Goal: Download file/media

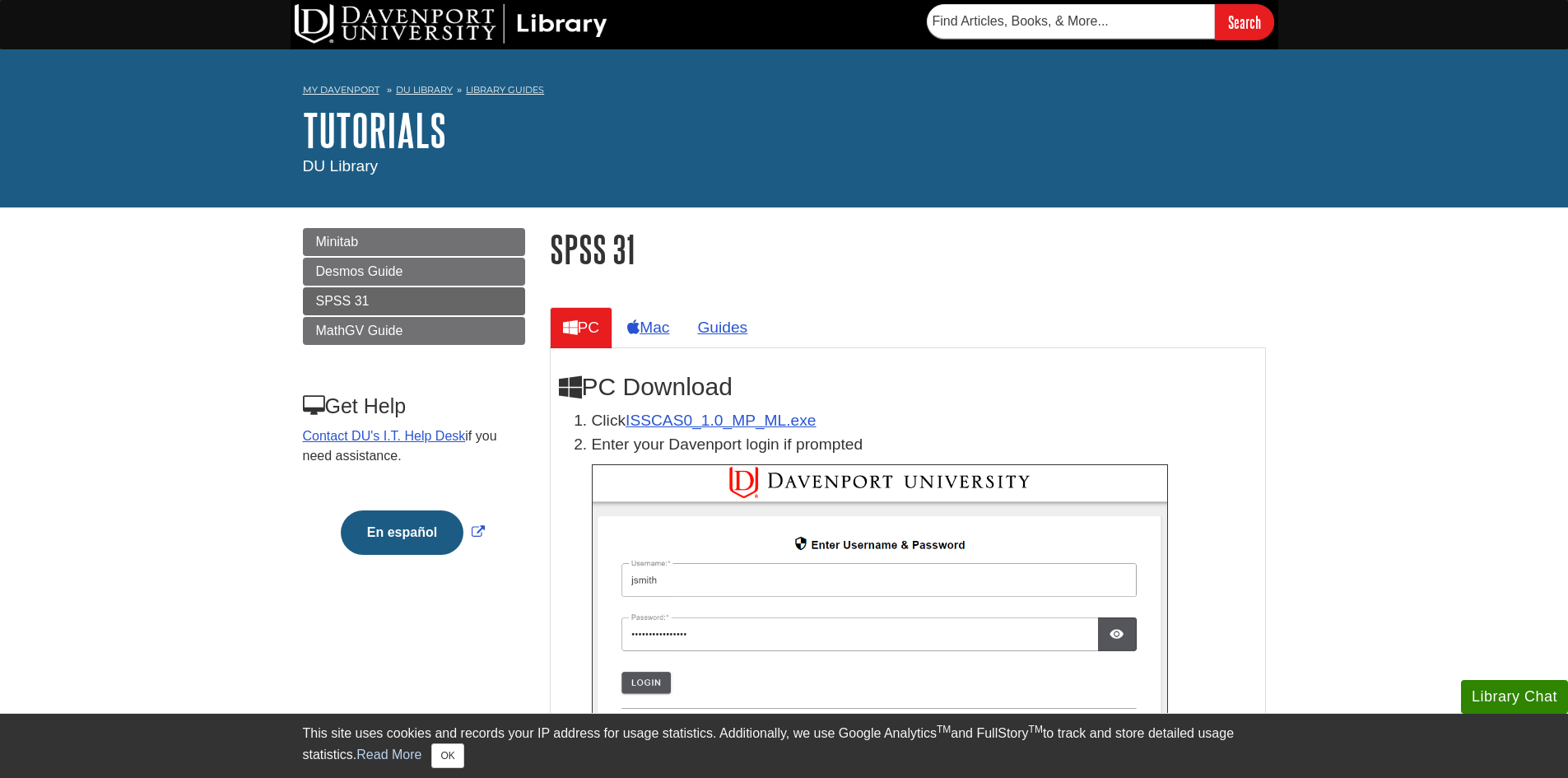
click at [750, 414] on link "ISSCAS0_1.0_MP_ML.exe" at bounding box center [720, 419] width 190 height 17
click at [746, 417] on link "ISSCAS0_1.0_MP_ML.exe" at bounding box center [720, 419] width 190 height 17
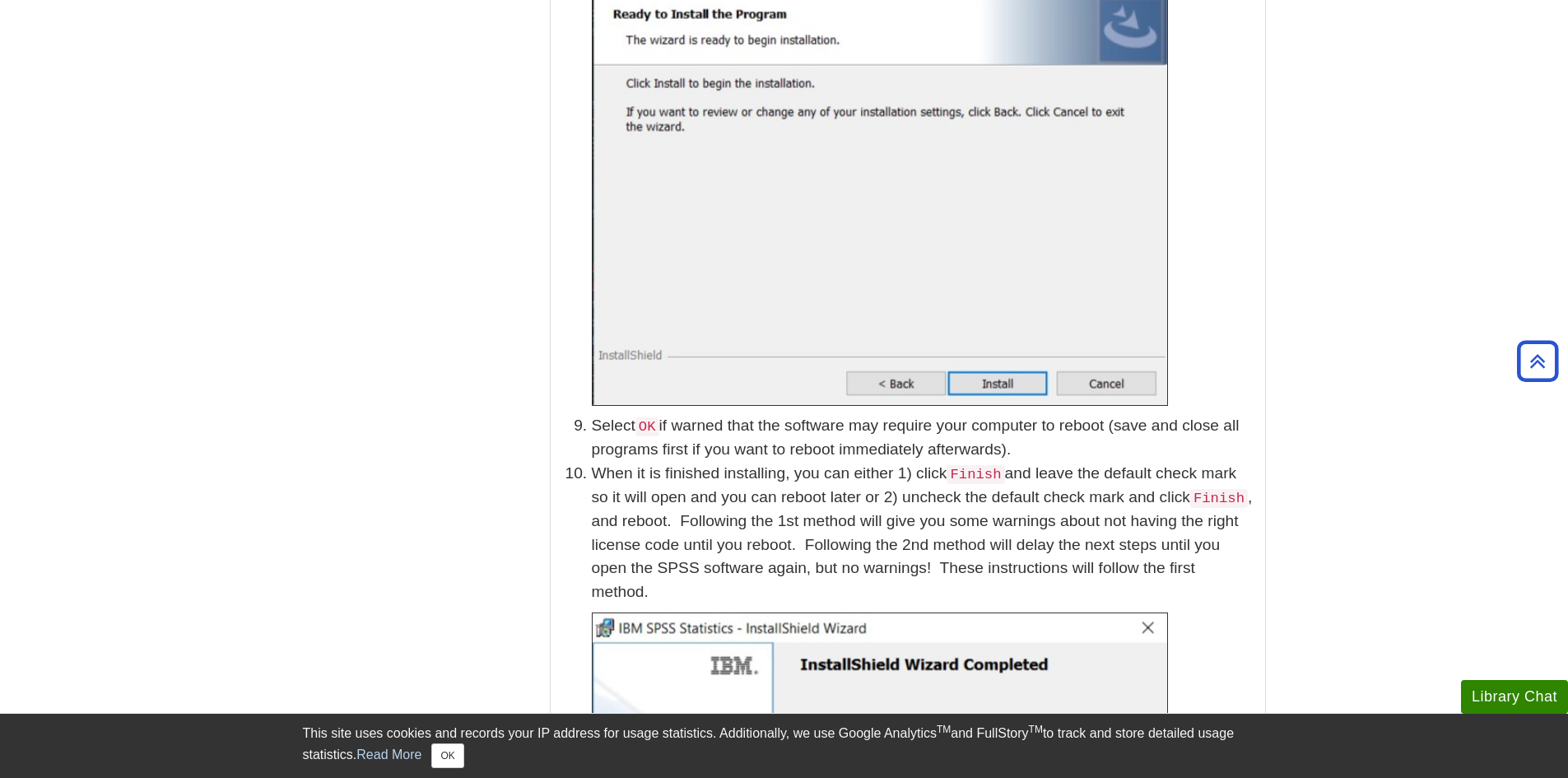
scroll to position [2716, 0]
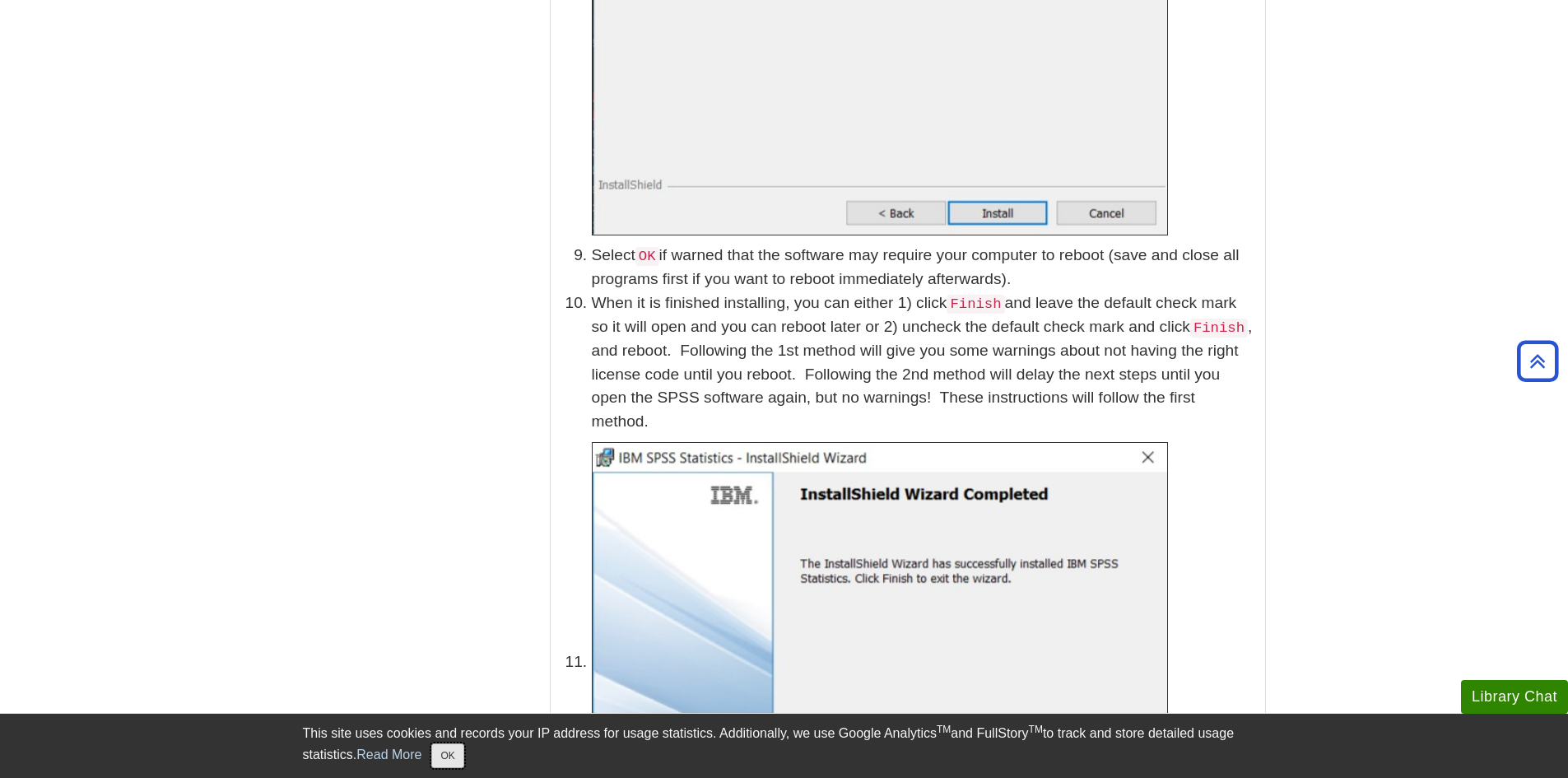
click at [454, 759] on button "OK" at bounding box center [447, 755] width 32 height 25
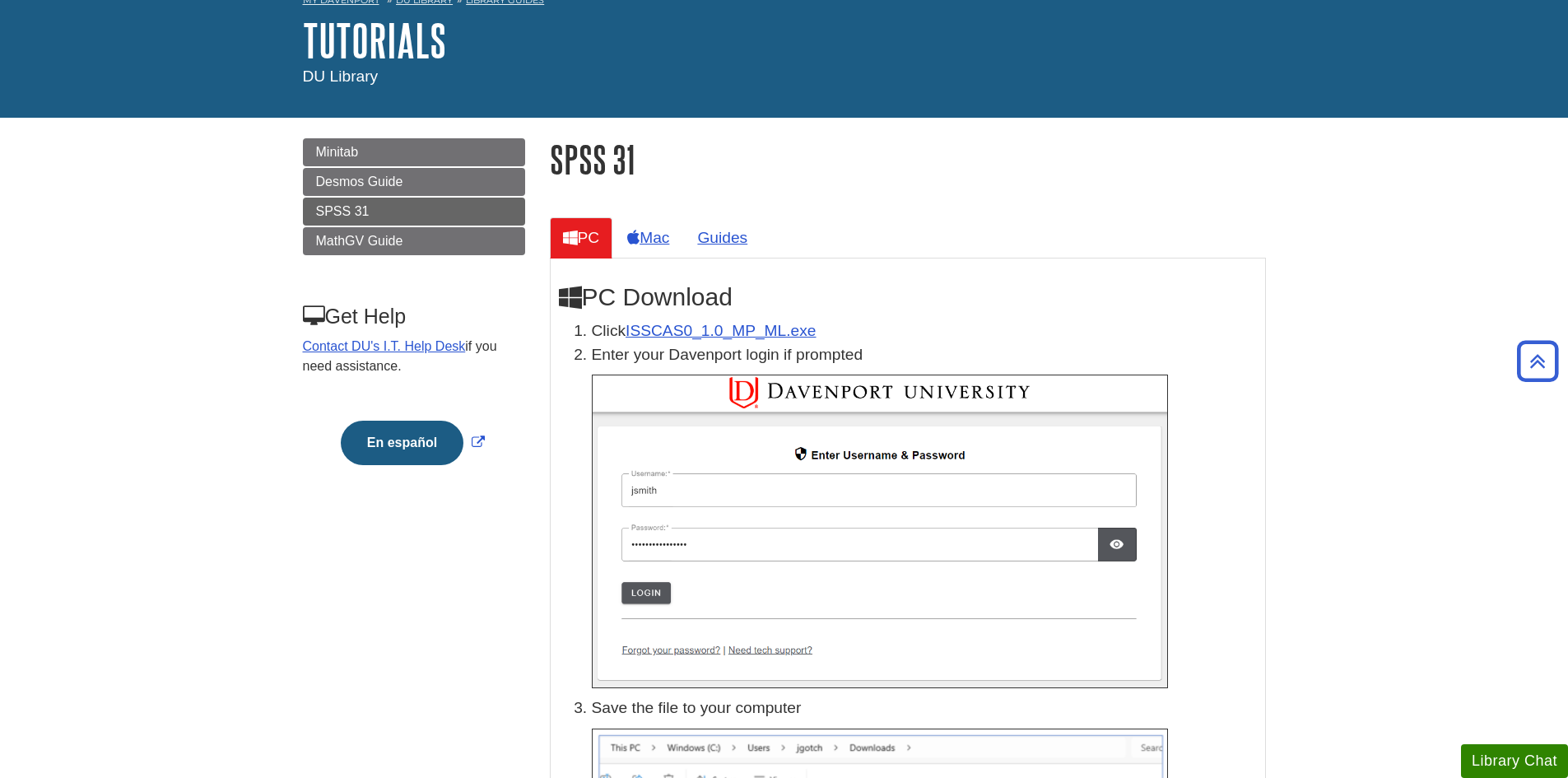
scroll to position [0, 0]
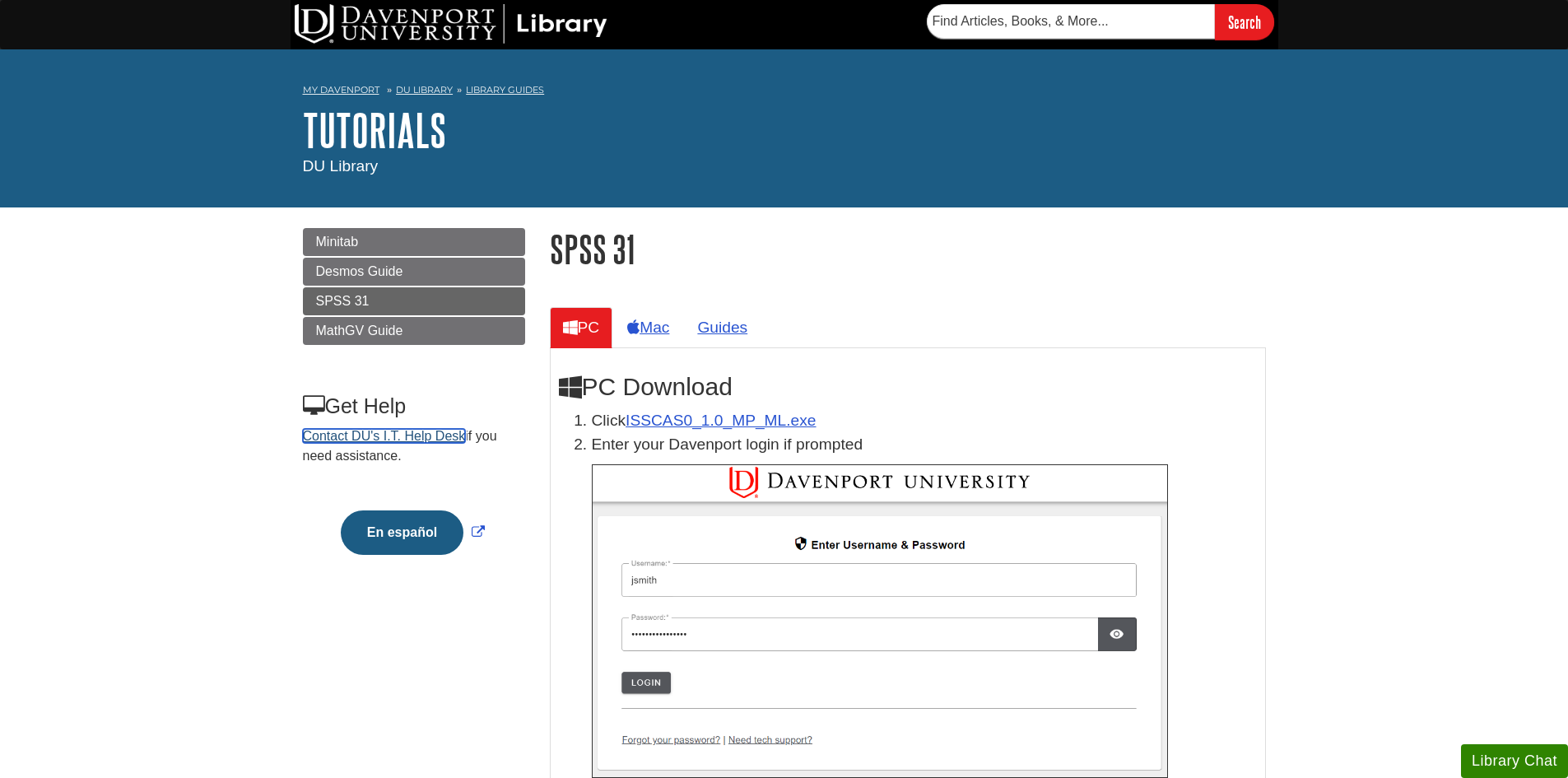
click at [451, 432] on link "Contact DU's I.T. Help Desk" at bounding box center [384, 435] width 163 height 14
click at [651, 415] on link "ISSCAS0_1.0_MP_ML.exe" at bounding box center [720, 419] width 190 height 17
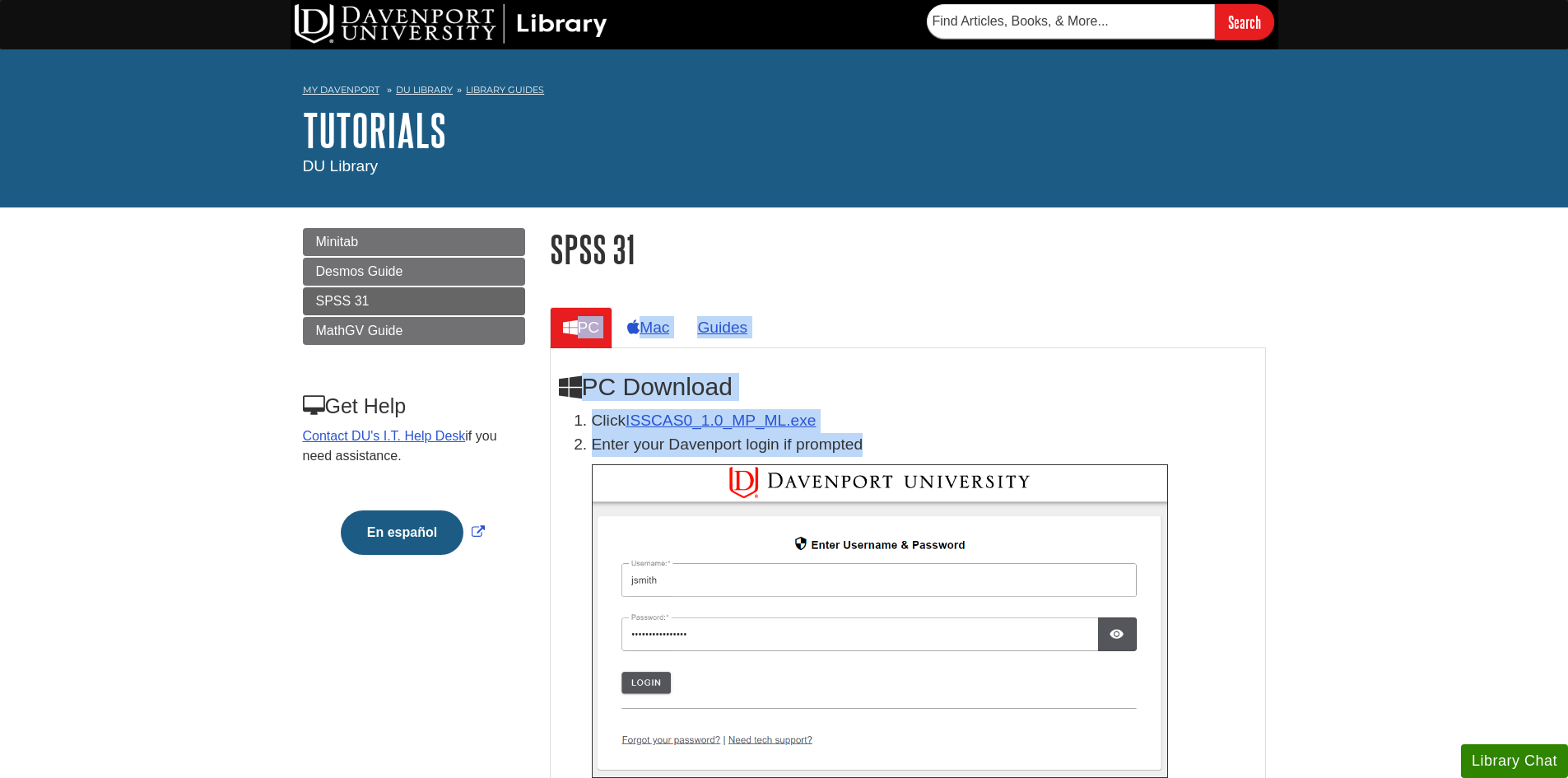
drag, startPoint x: 1183, startPoint y: 255, endPoint x: 1255, endPoint y: 449, distance: 206.9
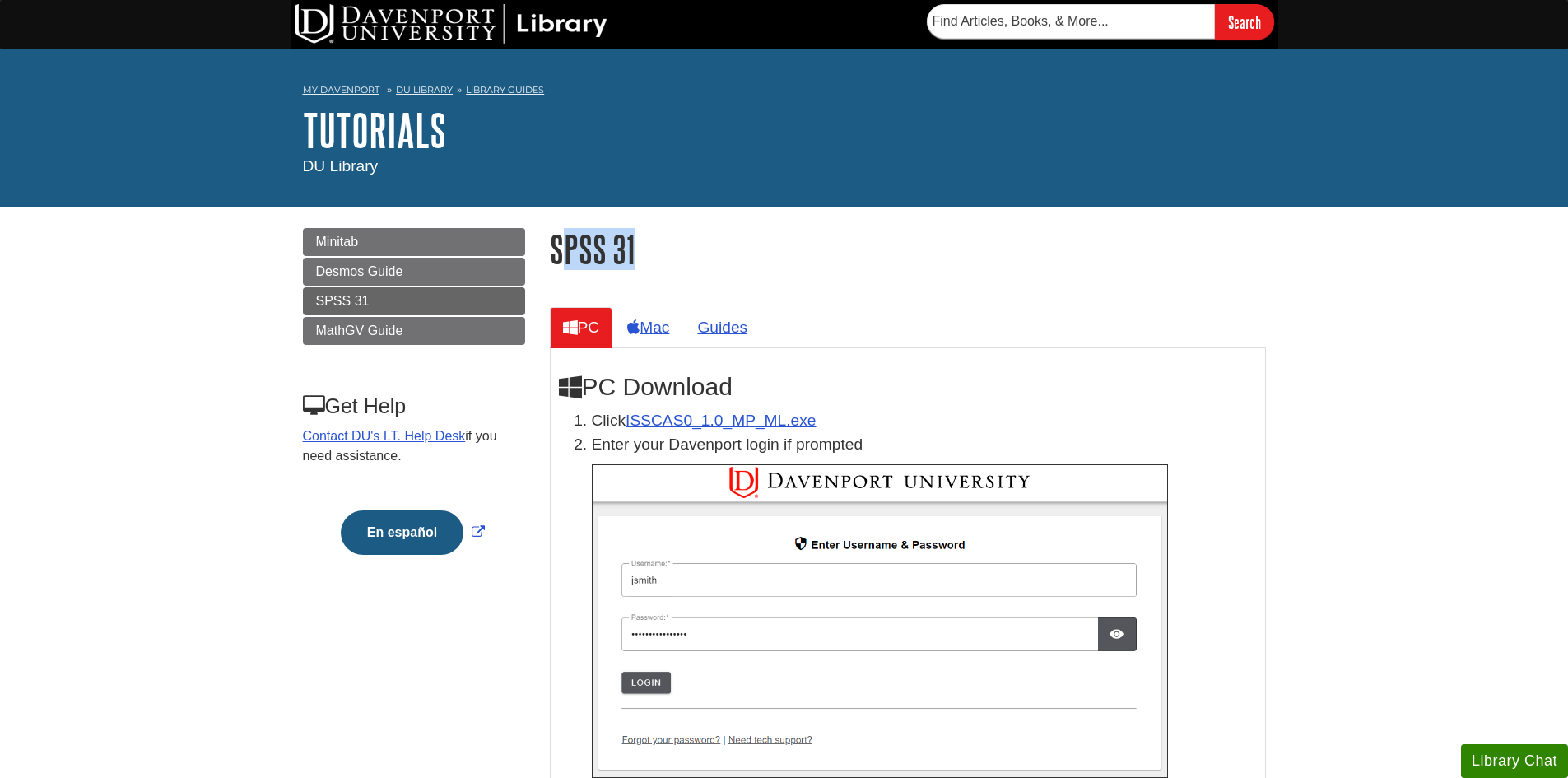
drag, startPoint x: 562, startPoint y: 254, endPoint x: 664, endPoint y: 274, distance: 103.9
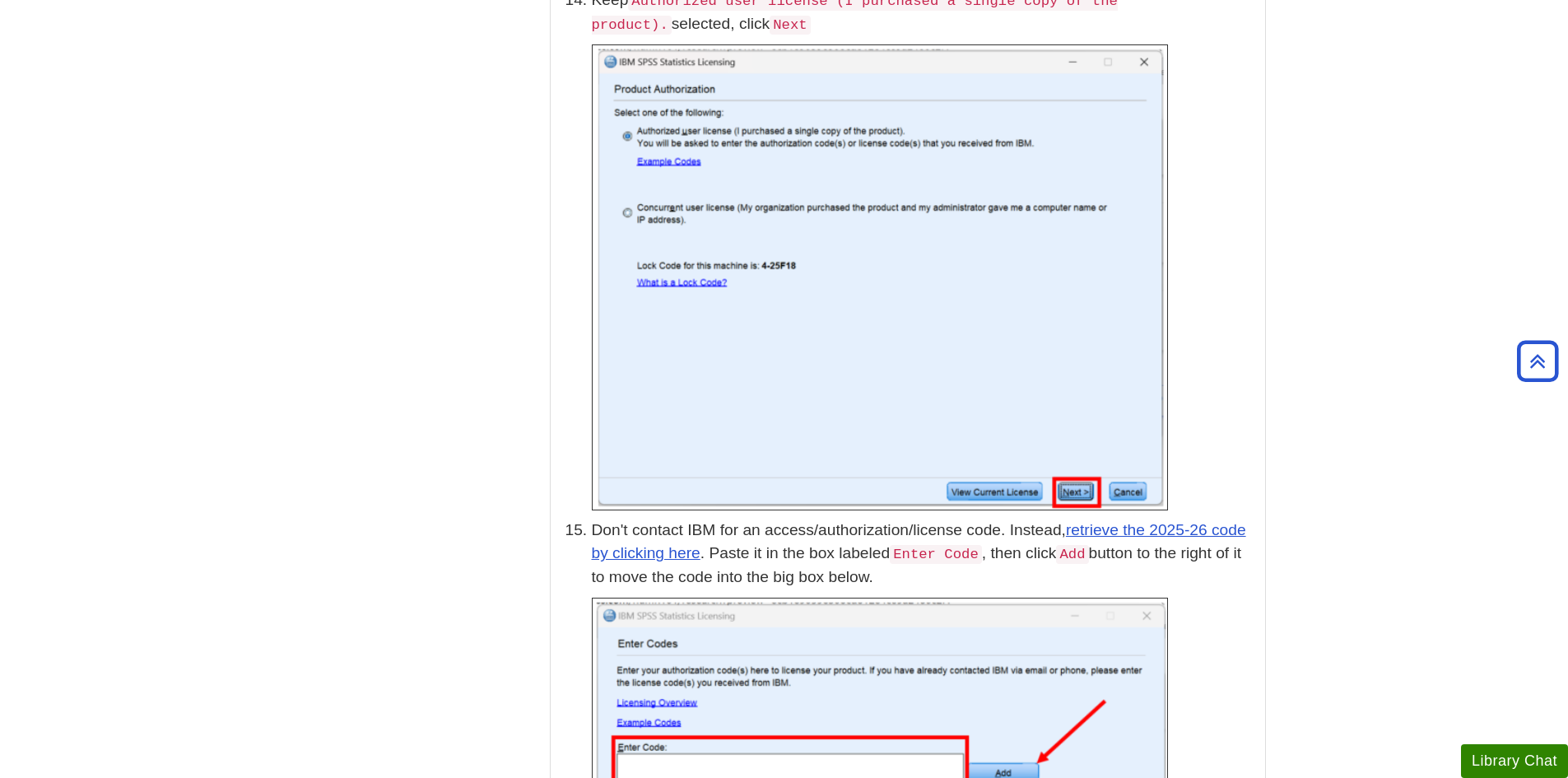
scroll to position [4115, 0]
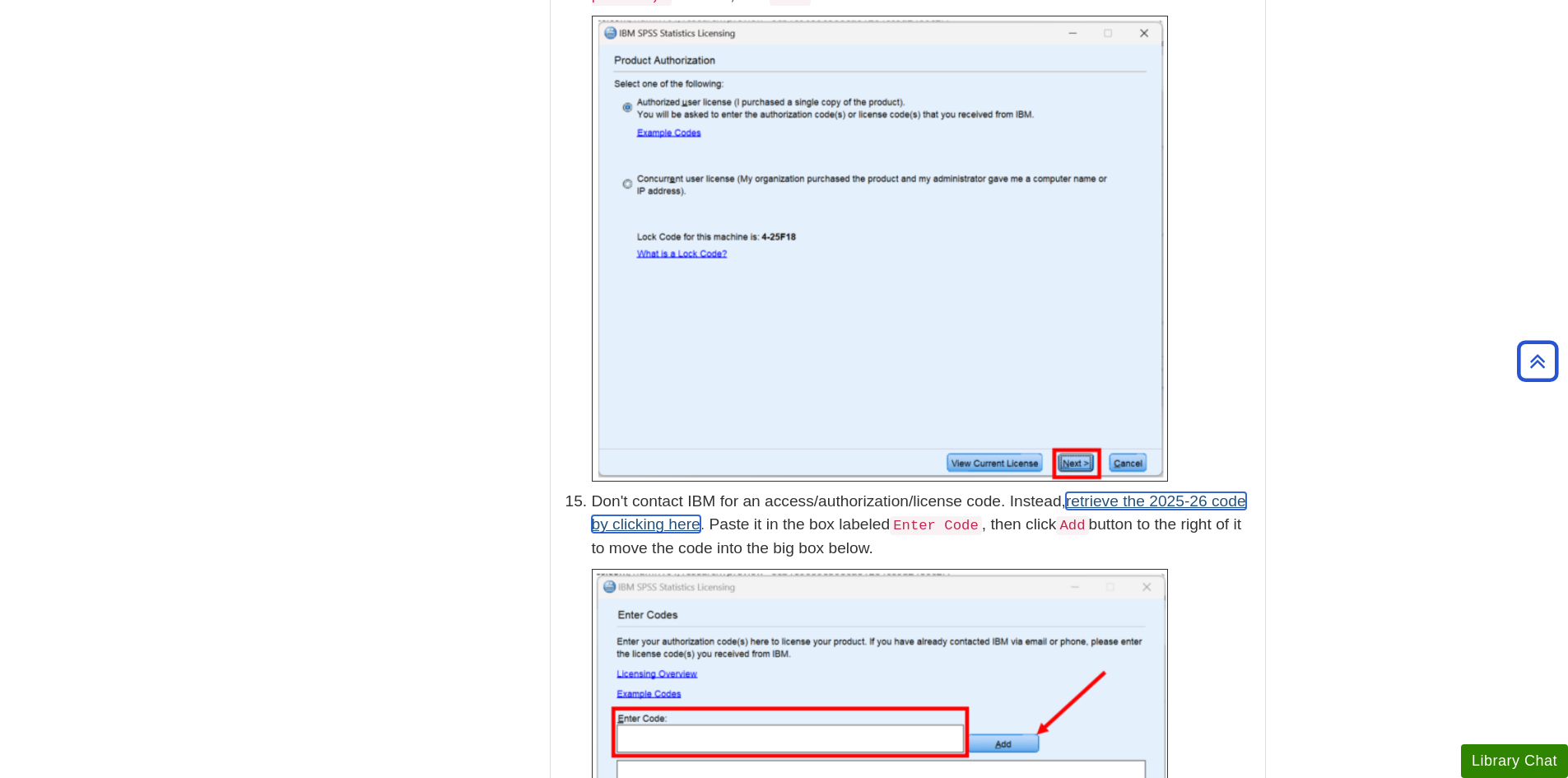
click at [1160, 492] on link "retrieve the 2025-26 code by clicking here" at bounding box center [918, 512] width 654 height 41
